Goal: Task Accomplishment & Management: Manage account settings

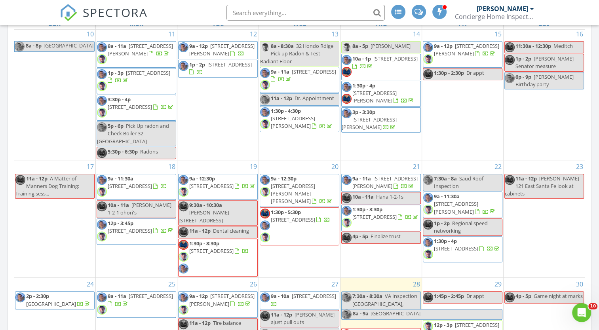
scroll to position [333, 0]
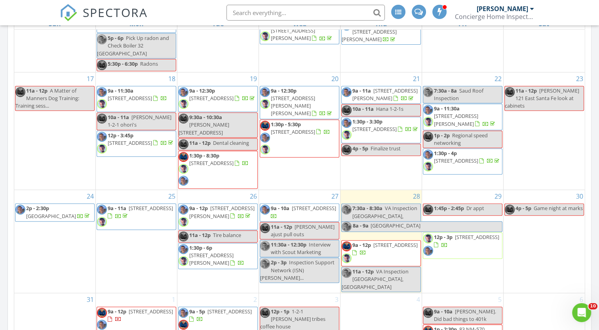
click at [218, 200] on div "26" at bounding box center [217, 196] width 81 height 13
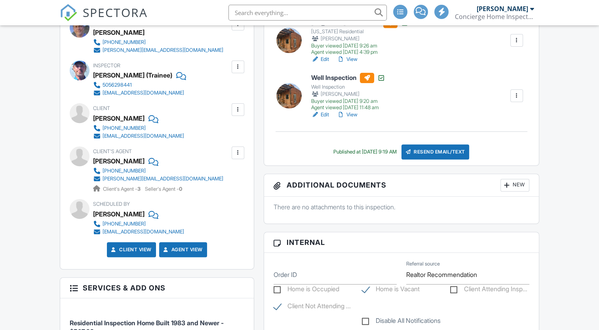
click at [506, 186] on div at bounding box center [507, 185] width 8 height 8
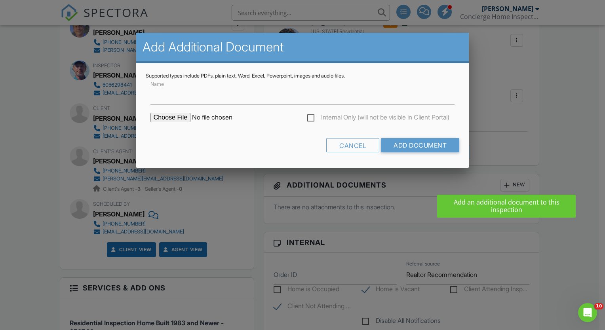
click at [178, 117] on input "file" at bounding box center [217, 117] width 135 height 9
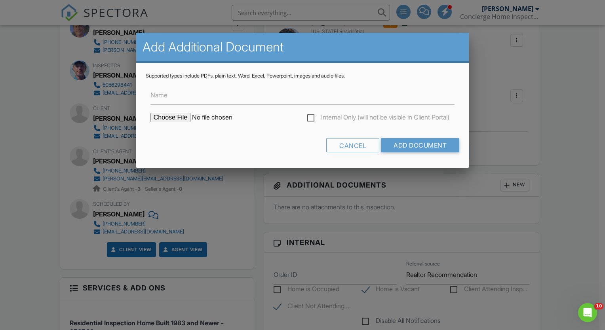
type input "C:\fakepath\Concierge Home Inspections-Micro -[GEOGRAPHIC_DATA]-[PERSON_NAME]-8…"
click at [197, 95] on input "Name" at bounding box center [302, 94] width 304 height 19
type input "Bacteria Water Test Results"
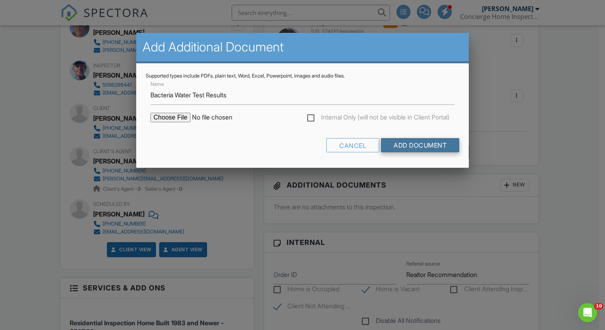
click at [425, 147] on input "Add Document" at bounding box center [420, 145] width 78 height 14
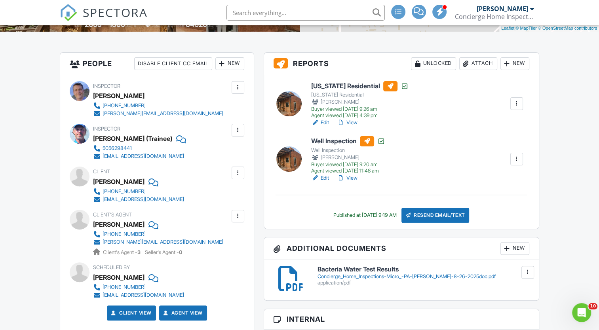
scroll to position [202, 0]
